Goal: Task Accomplishment & Management: Manage account settings

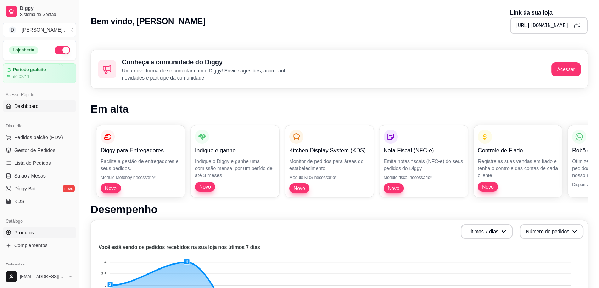
scroll to position [118, 0]
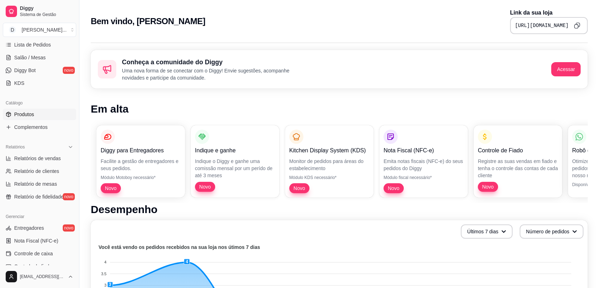
click at [29, 113] on span "Produtos" at bounding box center [24, 114] width 20 height 7
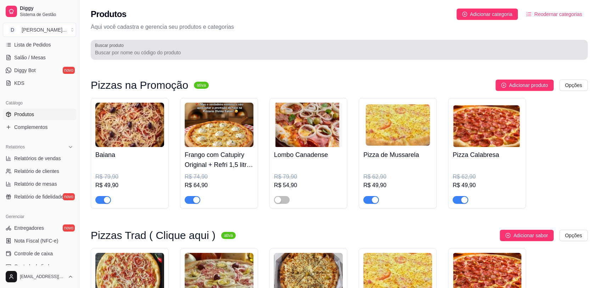
click at [136, 50] on input "Buscar produto" at bounding box center [339, 52] width 489 height 7
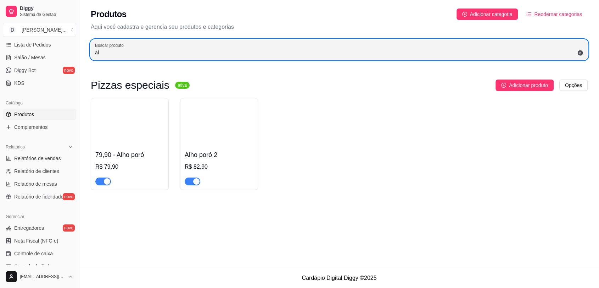
type input "a"
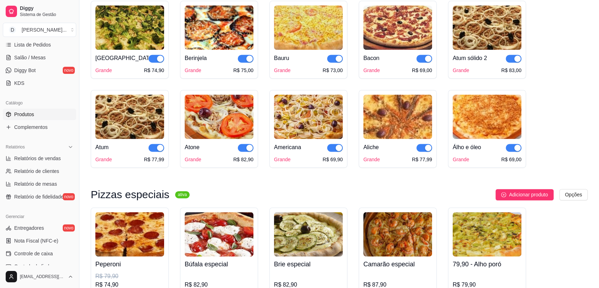
scroll to position [1024, 0]
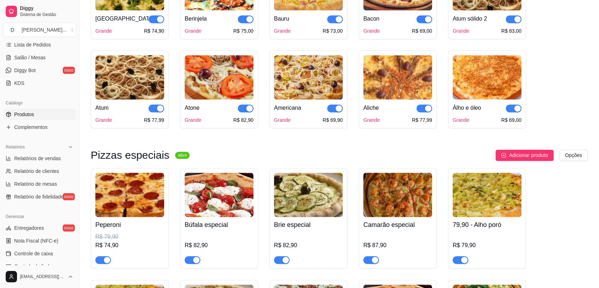
click at [394, 85] on img at bounding box center [397, 77] width 69 height 44
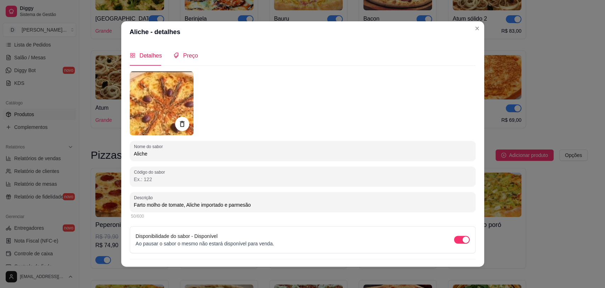
click at [190, 54] on span "Preço" at bounding box center [190, 55] width 15 height 6
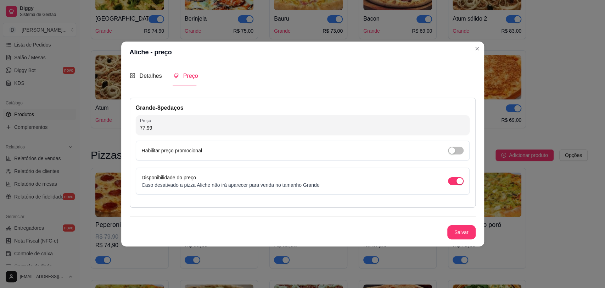
click at [175, 128] on input "77,99" at bounding box center [302, 127] width 325 height 7
type input "82,90"
click at [464, 231] on button "Salvar" at bounding box center [462, 232] width 28 height 14
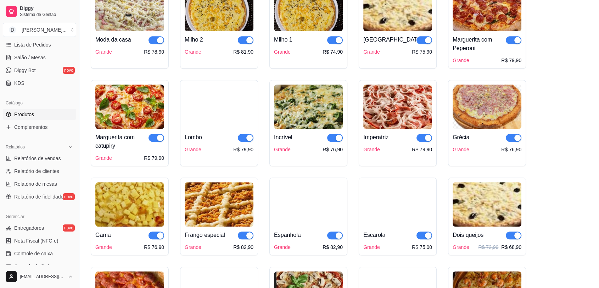
scroll to position [591, 0]
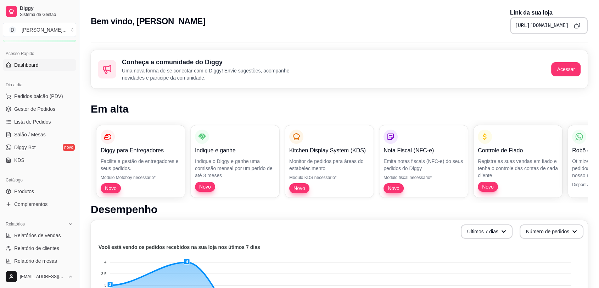
scroll to position [79, 0]
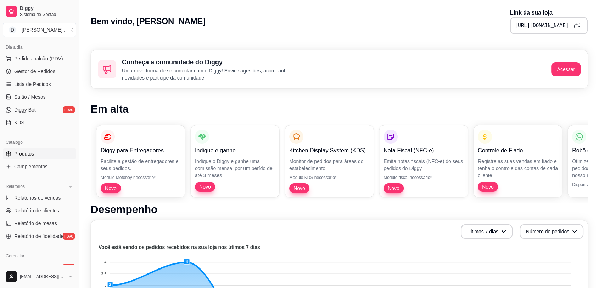
click at [31, 149] on link "Produtos" at bounding box center [39, 153] width 73 height 11
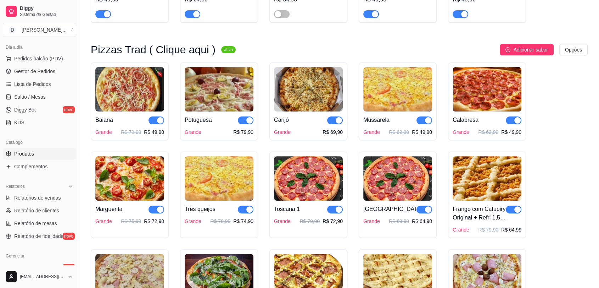
scroll to position [197, 0]
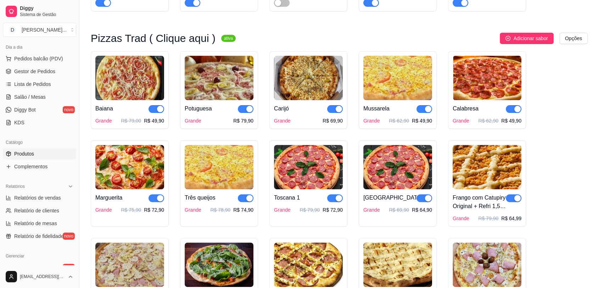
click at [218, 82] on img at bounding box center [219, 78] width 69 height 44
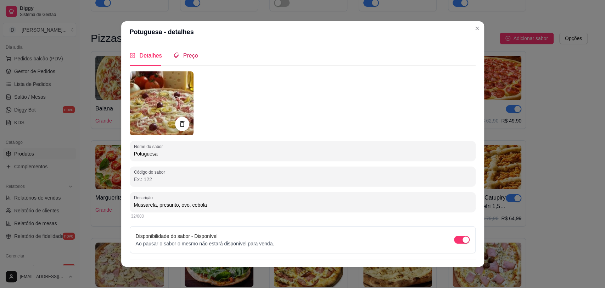
click at [184, 54] on span "Preço" at bounding box center [190, 55] width 15 height 6
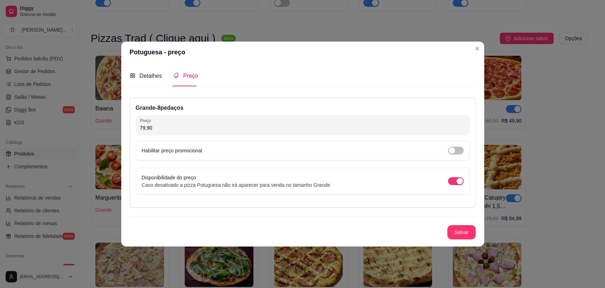
click at [182, 124] on input "79,90" at bounding box center [302, 127] width 325 height 7
type input "76,90"
click at [459, 230] on button "Salvar" at bounding box center [461, 232] width 28 height 14
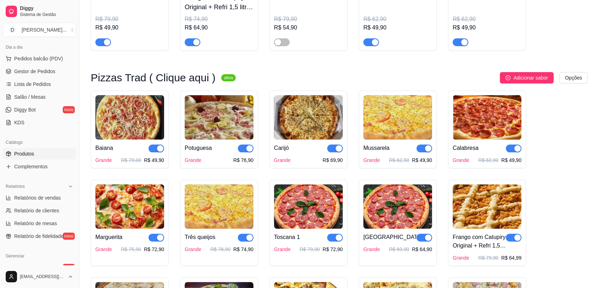
scroll to position [0, 0]
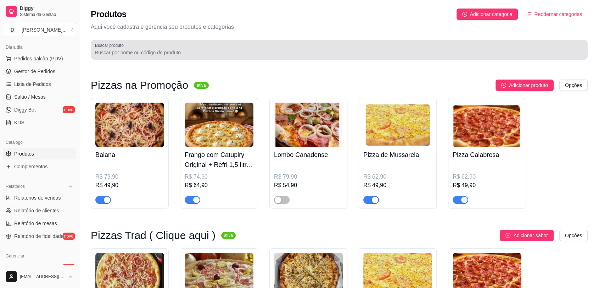
click at [139, 50] on input "Buscar produto" at bounding box center [339, 52] width 489 height 7
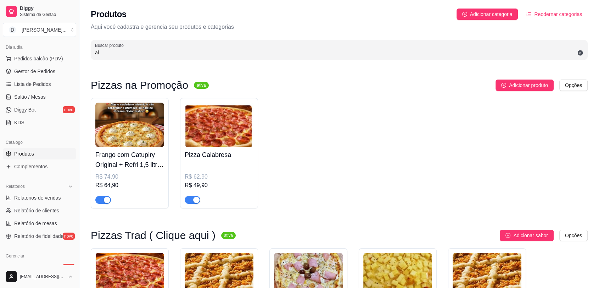
type input "a"
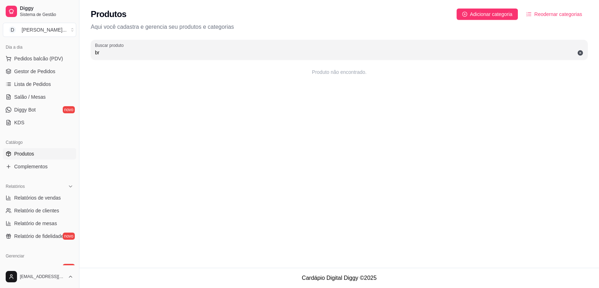
type input "b"
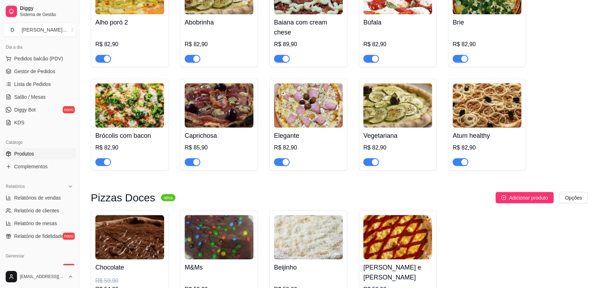
scroll to position [1339, 0]
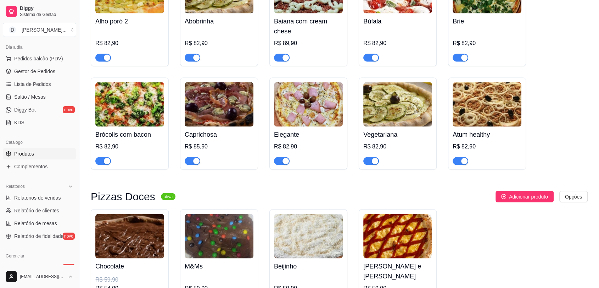
click at [244, 28] on div "Abobrinha R$ 82,90" at bounding box center [219, 37] width 69 height 48
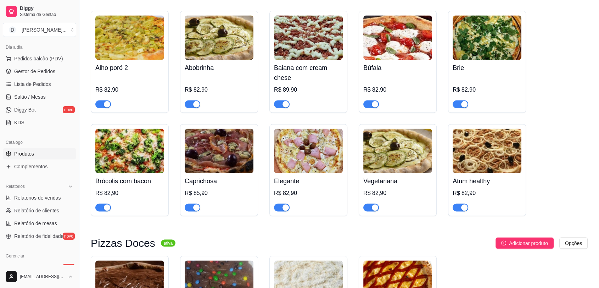
scroll to position [1221, 0]
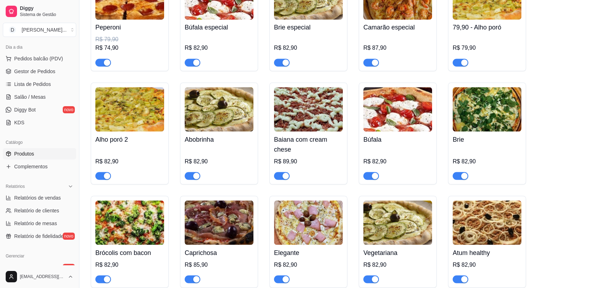
click at [216, 118] on img at bounding box center [219, 109] width 69 height 44
click at [312, 116] on img at bounding box center [308, 109] width 69 height 44
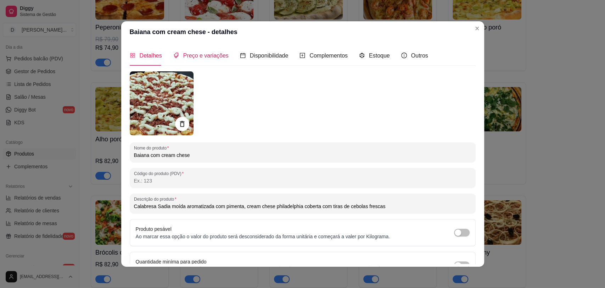
click at [196, 58] on span "Preço e variações" at bounding box center [205, 55] width 45 height 6
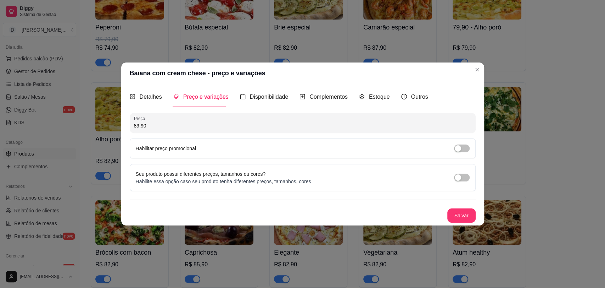
click at [186, 127] on input "89,90" at bounding box center [302, 125] width 337 height 7
type input "79,90"
click at [452, 210] on button "Salvar" at bounding box center [462, 215] width 28 height 14
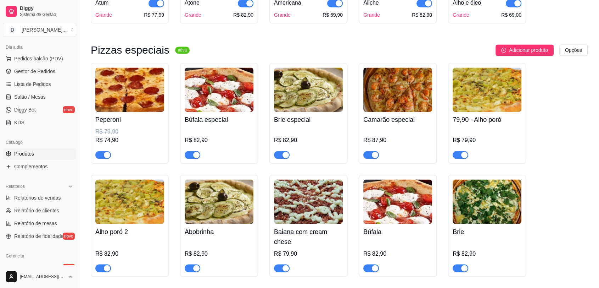
scroll to position [1142, 0]
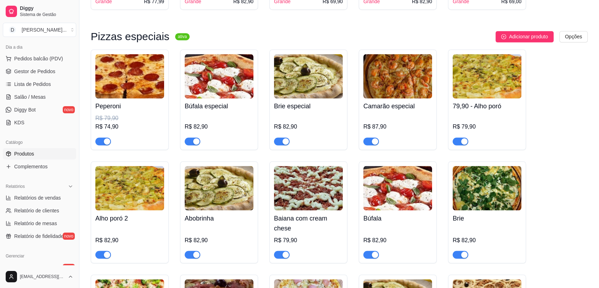
click at [407, 190] on img at bounding box center [397, 188] width 69 height 44
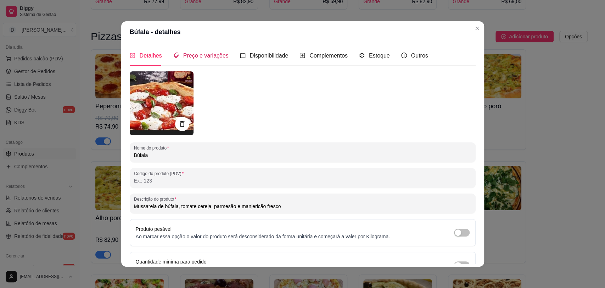
click at [190, 54] on span "Preço e variações" at bounding box center [205, 55] width 45 height 6
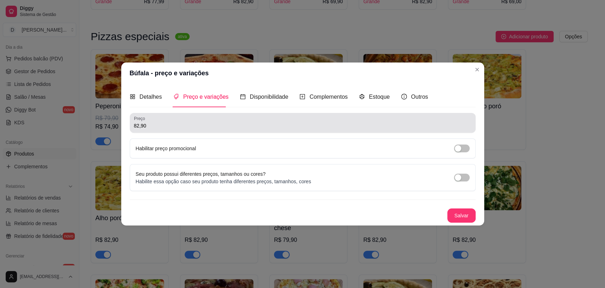
click at [171, 132] on div "Preço 82,90" at bounding box center [303, 123] width 346 height 20
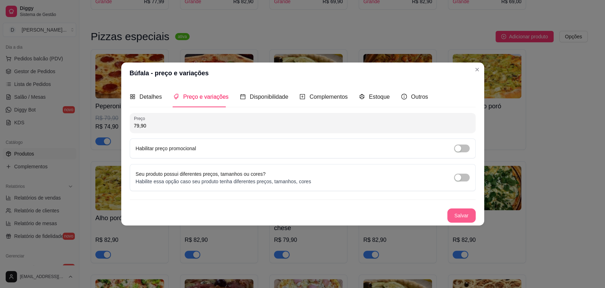
type input "79,90"
click at [458, 214] on button "Salvar" at bounding box center [462, 215] width 28 height 14
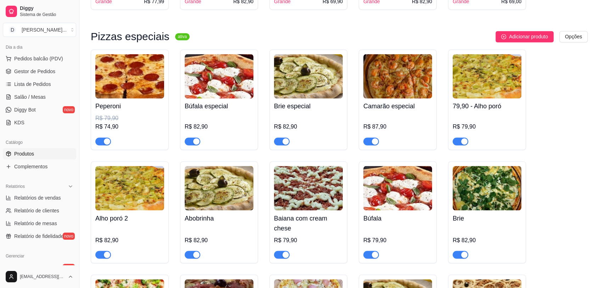
click at [491, 190] on img at bounding box center [487, 188] width 69 height 44
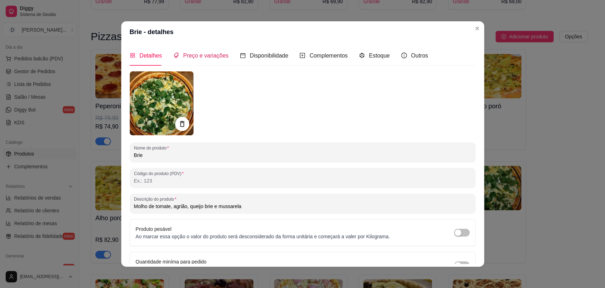
click at [196, 57] on span "Preço e variações" at bounding box center [205, 55] width 45 height 6
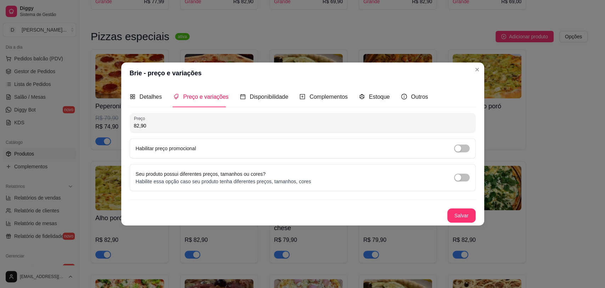
click at [182, 123] on input "82,90" at bounding box center [302, 125] width 337 height 7
type input "79,90"
click at [454, 214] on button "Salvar" at bounding box center [461, 215] width 28 height 14
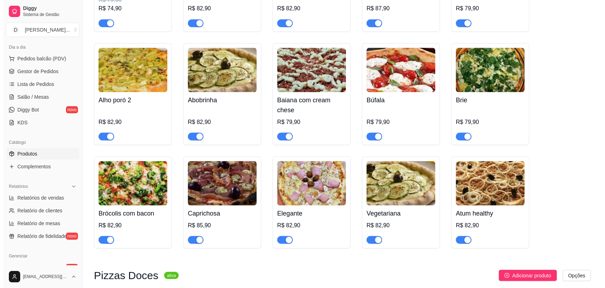
scroll to position [1182, 0]
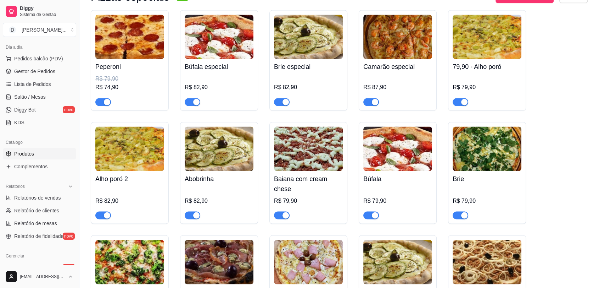
click at [496, 37] on img at bounding box center [487, 37] width 69 height 44
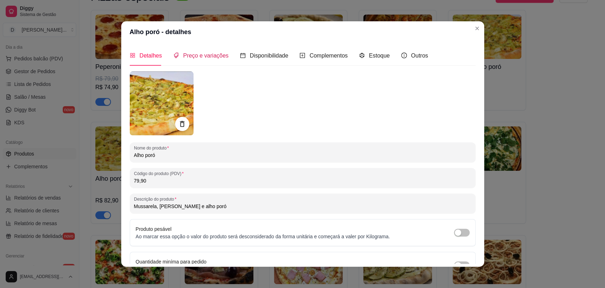
click at [202, 52] on span "Preço e variações" at bounding box center [205, 55] width 45 height 6
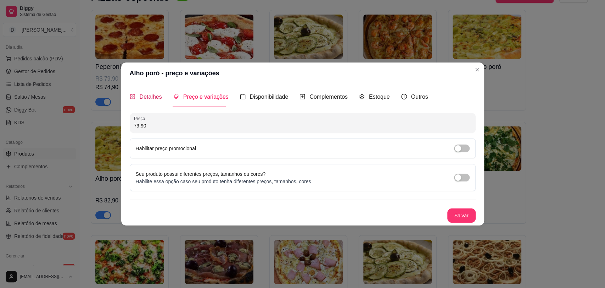
click at [145, 96] on span "Detalhes" at bounding box center [151, 97] width 22 height 6
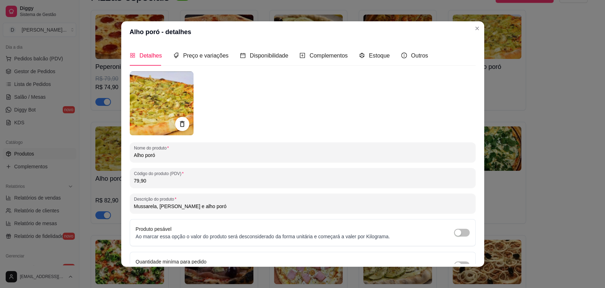
click at [164, 183] on input "79,90" at bounding box center [302, 180] width 337 height 7
type input "7"
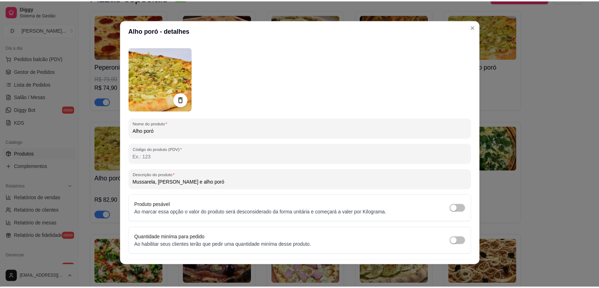
scroll to position [40, 0]
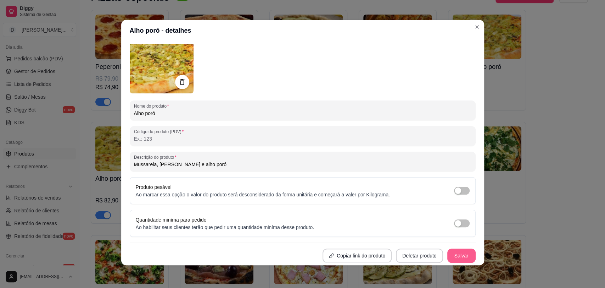
click at [452, 259] on button "Salvar" at bounding box center [461, 255] width 28 height 14
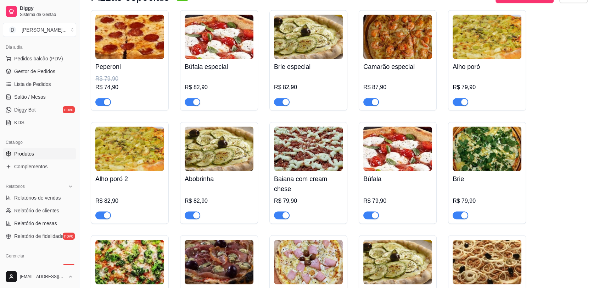
scroll to position [1142, 0]
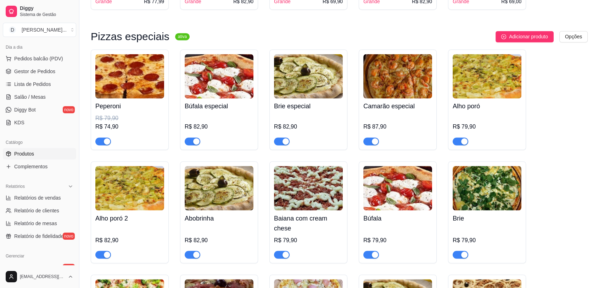
click at [308, 72] on img at bounding box center [308, 76] width 69 height 44
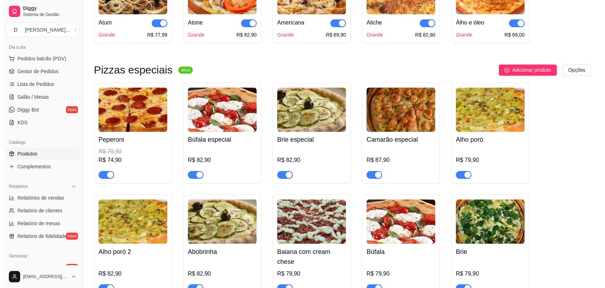
scroll to position [1103, 0]
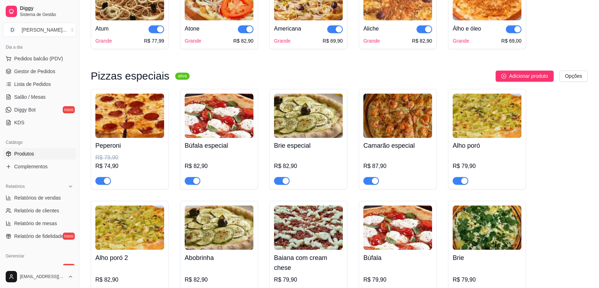
click at [294, 124] on img at bounding box center [308, 115] width 69 height 44
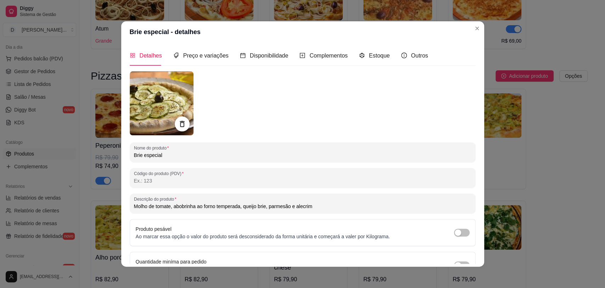
click at [178, 123] on icon at bounding box center [182, 124] width 8 height 8
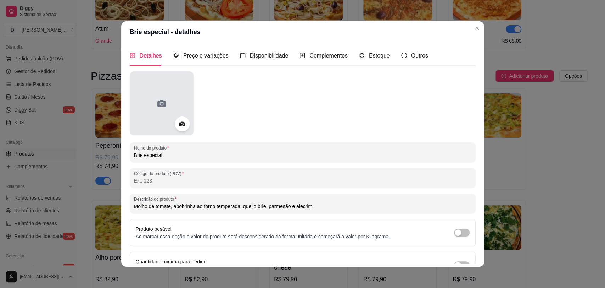
click at [156, 99] on icon at bounding box center [161, 102] width 11 height 11
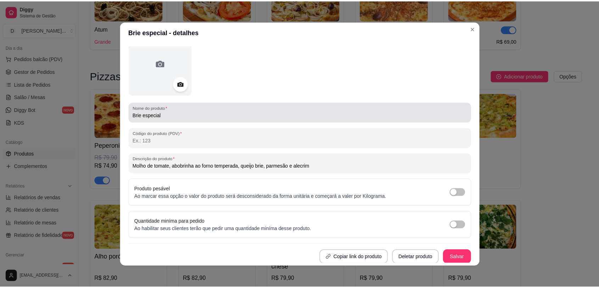
scroll to position [40, 0]
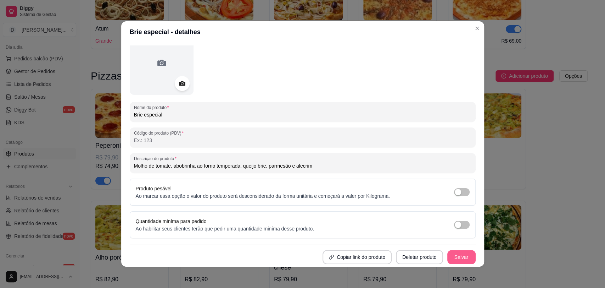
click at [448, 260] on button "Salvar" at bounding box center [461, 257] width 28 height 14
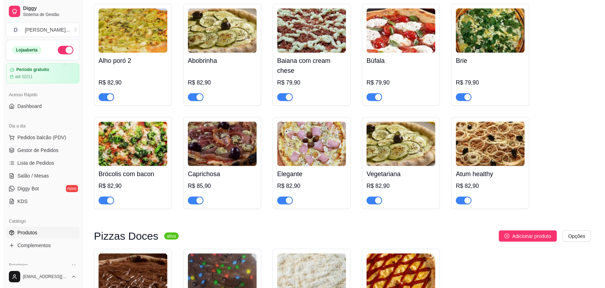
scroll to position [1103, 0]
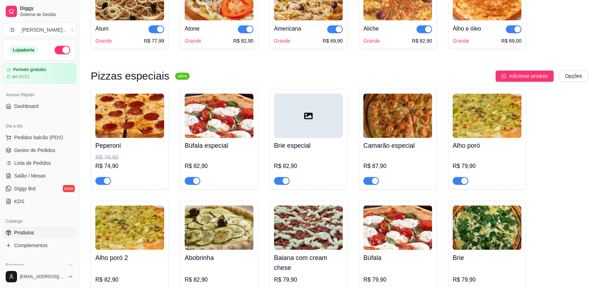
click at [322, 138] on div at bounding box center [308, 115] width 69 height 44
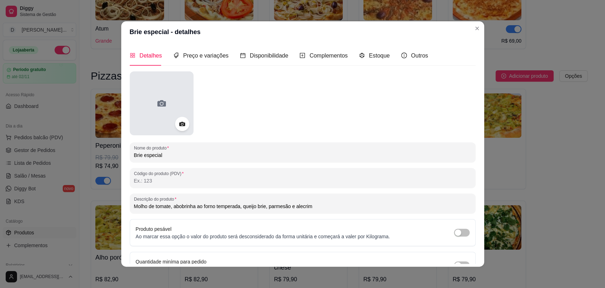
click at [156, 94] on div at bounding box center [162, 103] width 64 height 64
click at [160, 104] on circle at bounding box center [161, 103] width 2 height 2
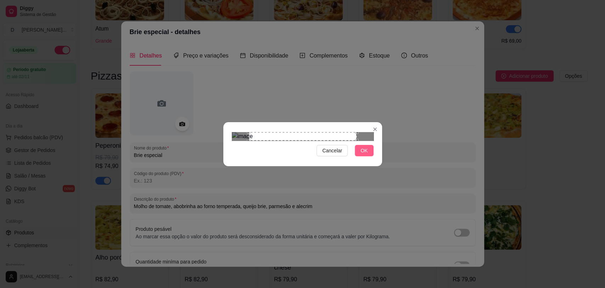
click at [366, 154] on span "OK" at bounding box center [364, 150] width 7 height 8
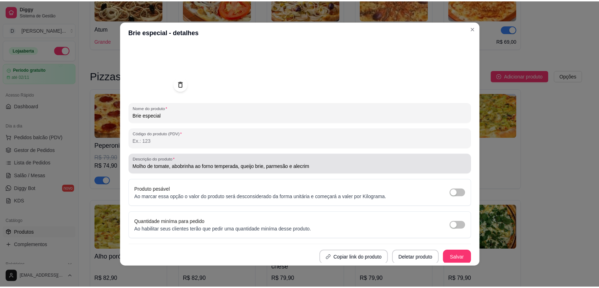
scroll to position [40, 0]
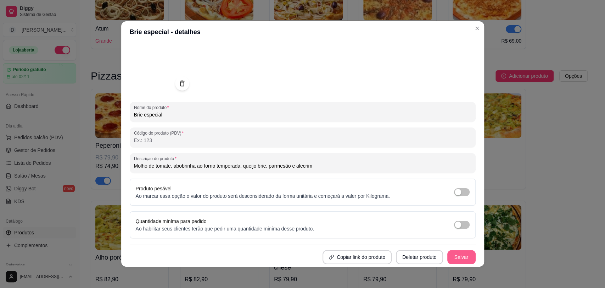
click at [456, 259] on button "Salvar" at bounding box center [461, 257] width 28 height 14
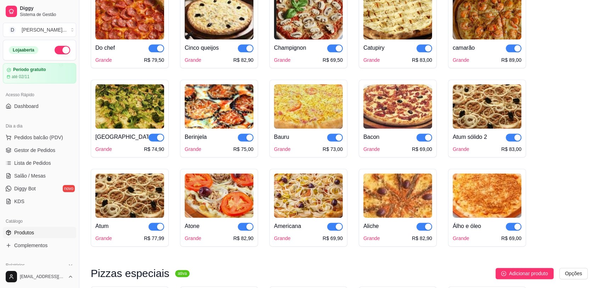
scroll to position [0, 0]
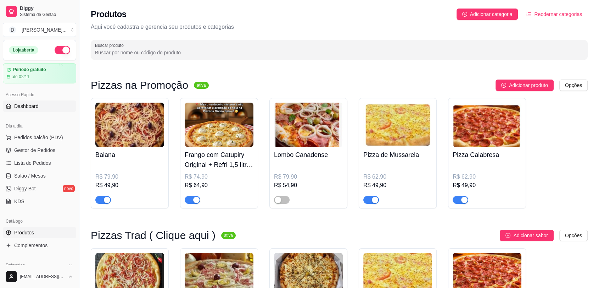
click at [28, 106] on span "Dashboard" at bounding box center [26, 105] width 24 height 7
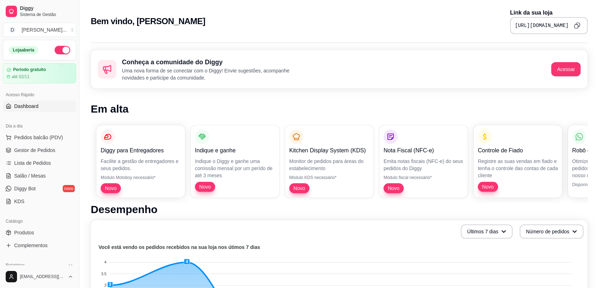
click at [576, 26] on icon "Copy to clipboard" at bounding box center [577, 25] width 6 height 6
click at [581, 23] on button "Copy to clipboard" at bounding box center [576, 25] width 11 height 11
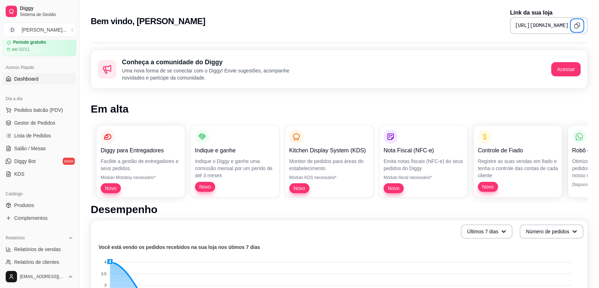
scroll to position [79, 0]
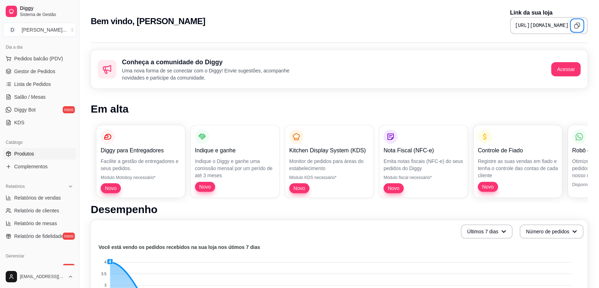
click at [32, 157] on link "Produtos" at bounding box center [39, 153] width 73 height 11
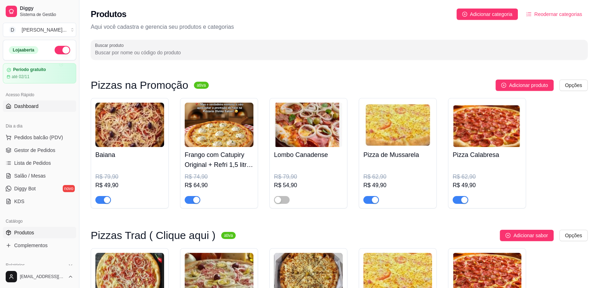
click at [34, 107] on span "Dashboard" at bounding box center [26, 105] width 24 height 7
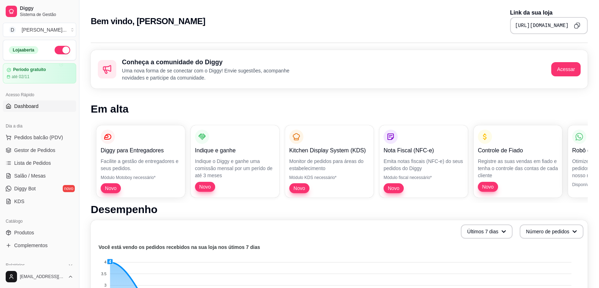
click at [576, 25] on icon "Copy to clipboard" at bounding box center [577, 25] width 6 height 6
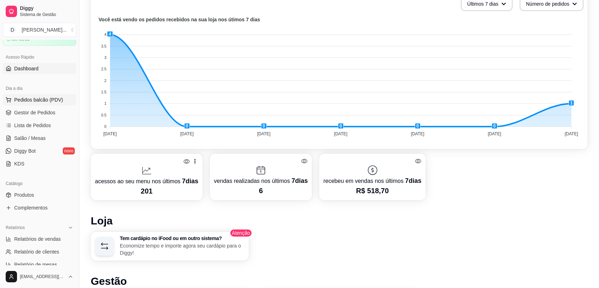
scroll to position [79, 0]
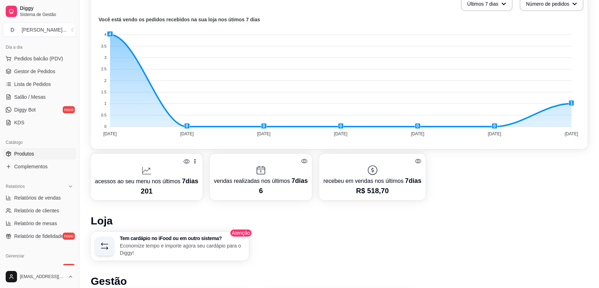
click at [32, 152] on span "Produtos" at bounding box center [24, 153] width 20 height 7
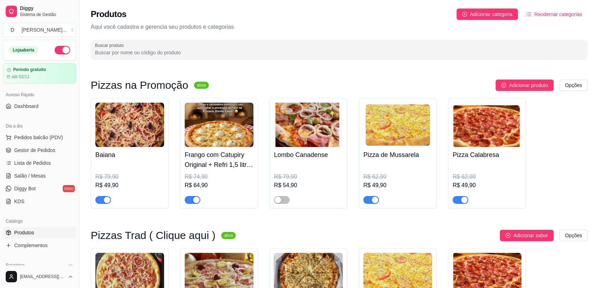
click at [37, 99] on div "Acesso Rápido" at bounding box center [39, 94] width 73 height 11
click at [37, 102] on span "Dashboard" at bounding box center [26, 105] width 24 height 7
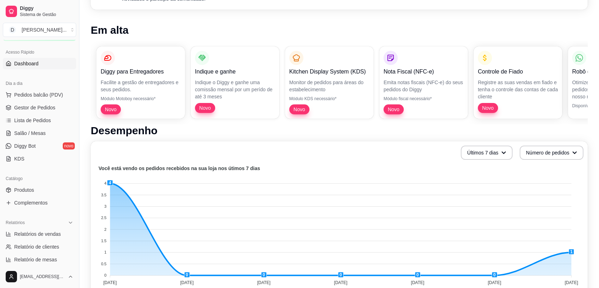
scroll to position [26, 0]
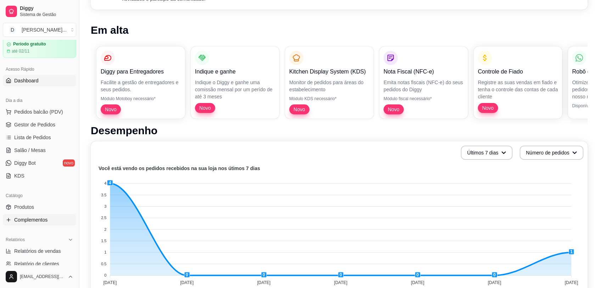
click at [25, 216] on span "Complementos" at bounding box center [30, 219] width 33 height 7
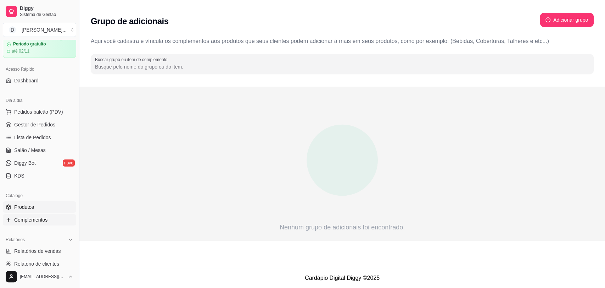
click at [28, 204] on span "Produtos" at bounding box center [24, 206] width 20 height 7
